Goal: Task Accomplishment & Management: Manage account settings

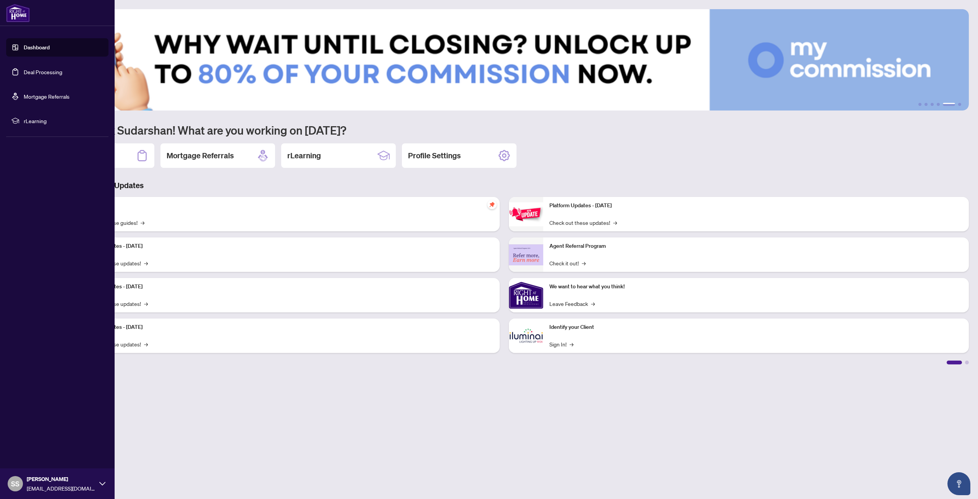
click at [42, 70] on link "Deal Processing" at bounding box center [43, 71] width 39 height 7
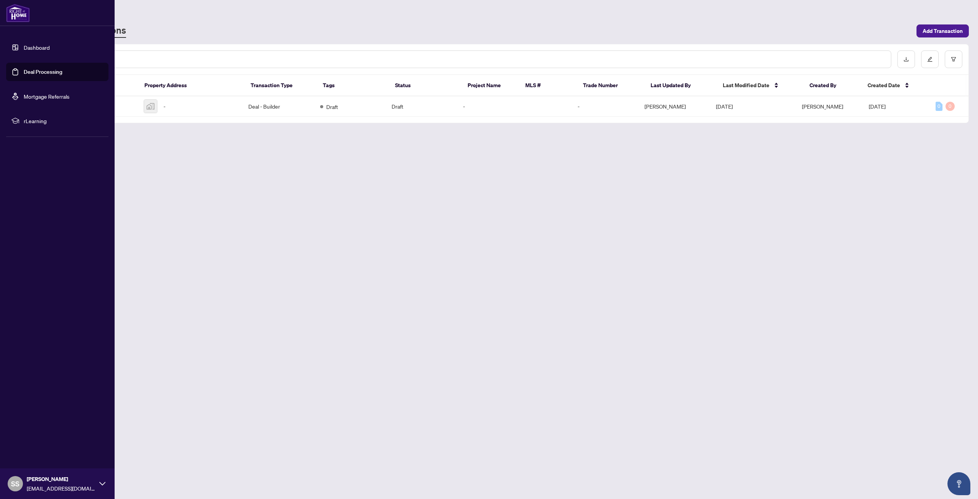
click at [63, 488] on span "[EMAIL_ADDRESS][DOMAIN_NAME]" at bounding box center [61, 488] width 69 height 8
click at [94, 488] on span "[EMAIL_ADDRESS][DOMAIN_NAME]" at bounding box center [61, 488] width 69 height 8
click at [23, 453] on span "Profile Settings" at bounding box center [40, 454] width 36 height 12
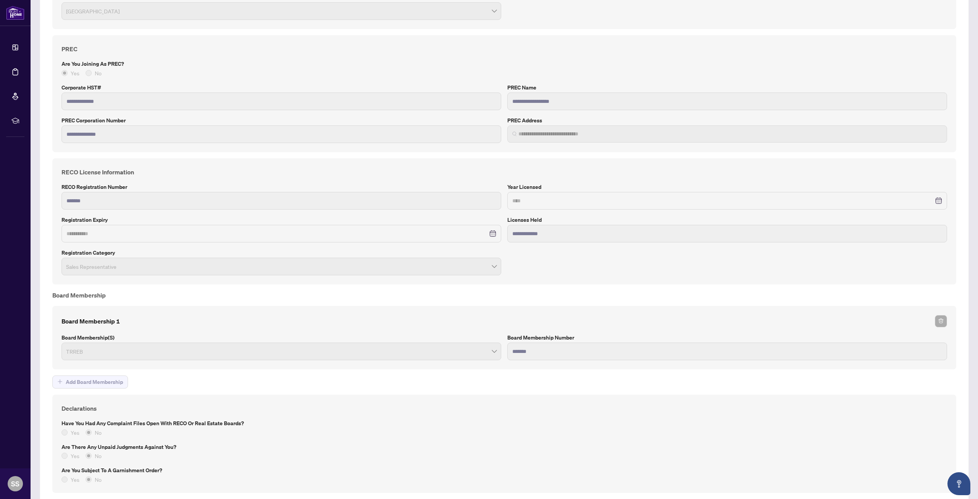
scroll to position [496, 0]
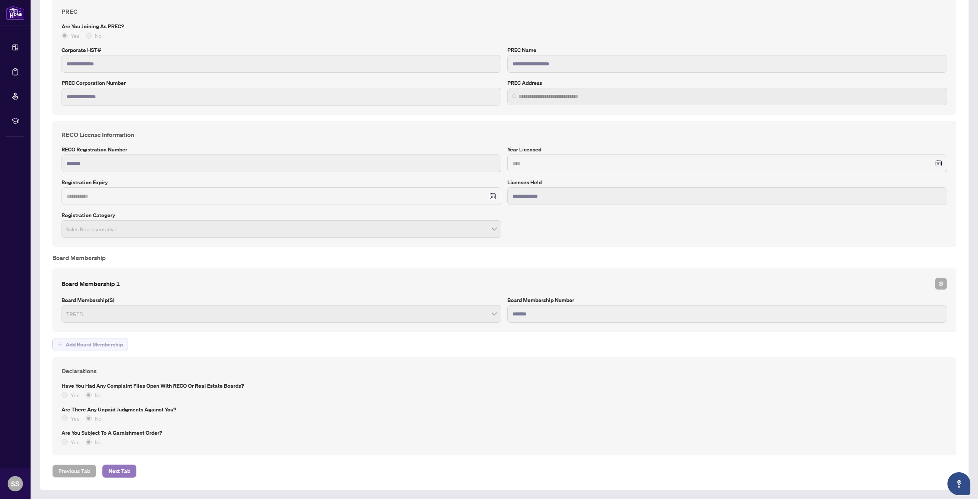
click at [128, 473] on span "Next Tab" at bounding box center [120, 471] width 22 height 12
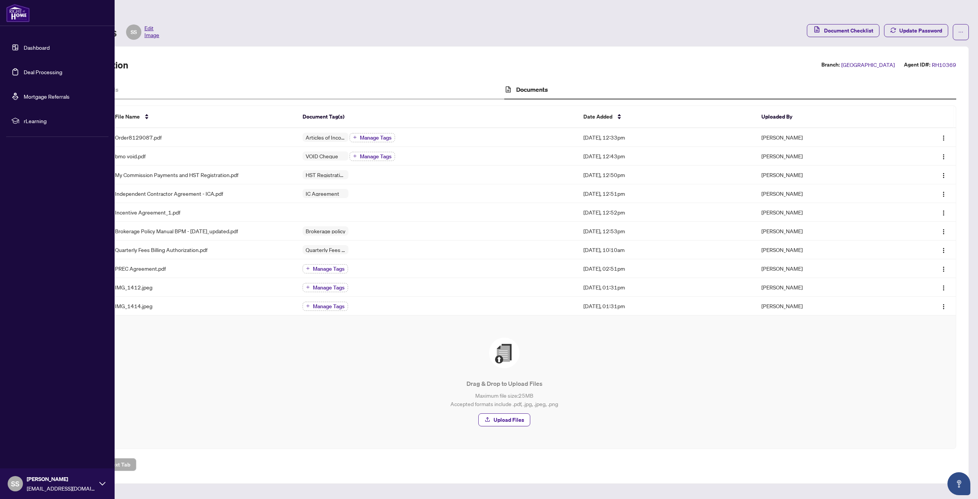
click at [18, 9] on img at bounding box center [18, 13] width 24 height 18
